Goal: Navigation & Orientation: Find specific page/section

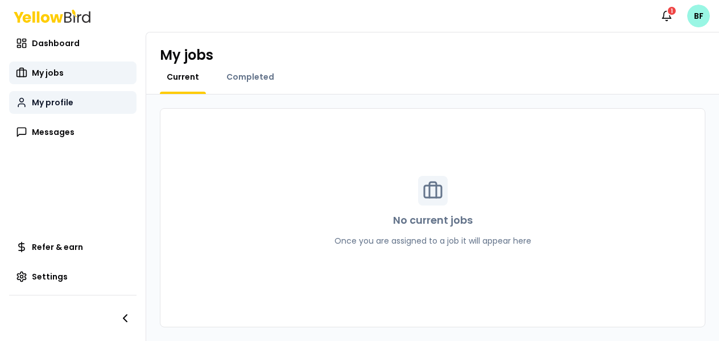
click at [71, 98] on span "My profile" at bounding box center [53, 102] width 42 height 11
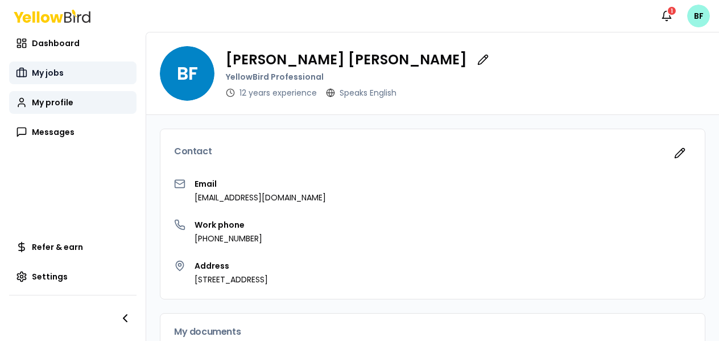
click at [48, 69] on span "My jobs" at bounding box center [48, 72] width 32 height 11
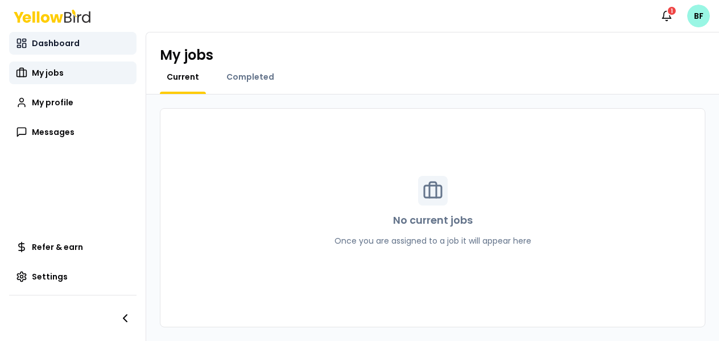
click at [47, 47] on span "Dashboard" at bounding box center [56, 43] width 48 height 11
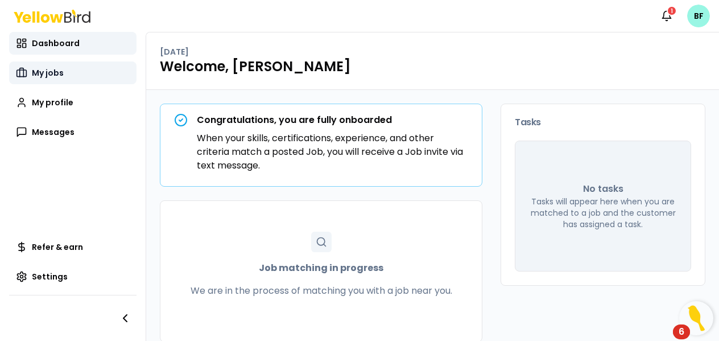
click at [52, 77] on span "My jobs" at bounding box center [48, 72] width 32 height 11
